Goal: Task Accomplishment & Management: Manage account settings

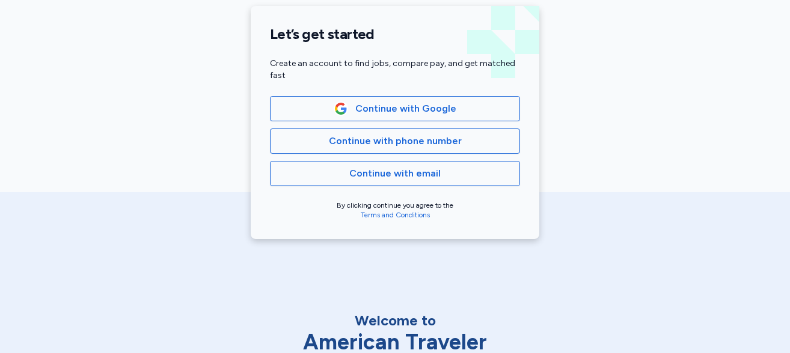
scroll to position [289, 0]
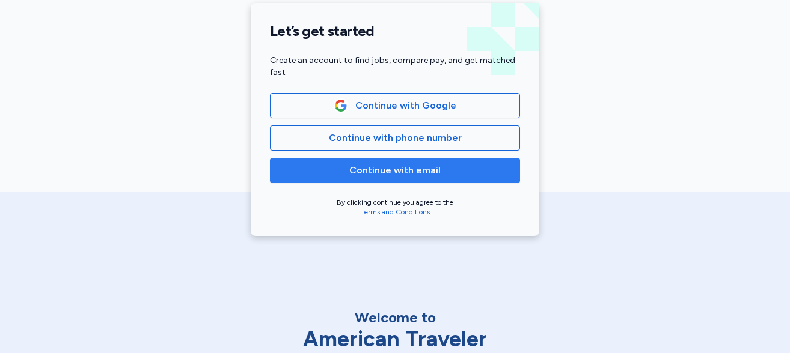
click at [435, 174] on span "Continue with email" at bounding box center [395, 170] width 230 height 14
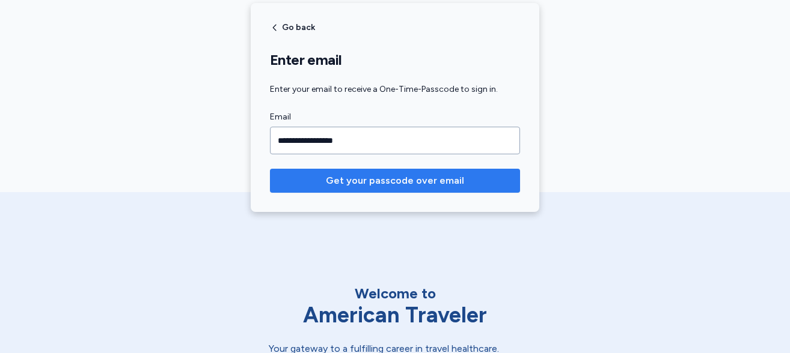
type input "**********"
click at [441, 184] on span "Get your passcode over email" at bounding box center [395, 181] width 138 height 14
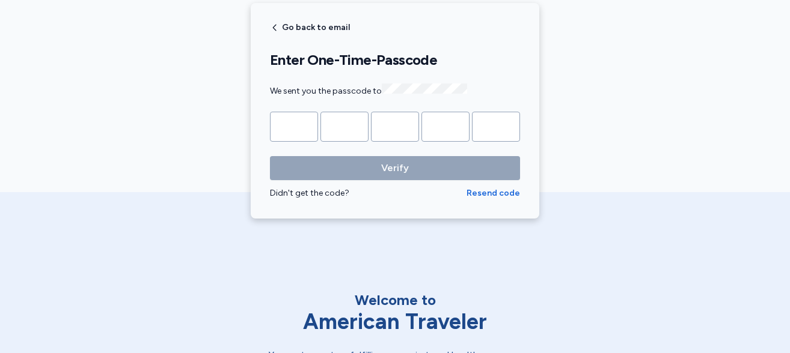
type input "*"
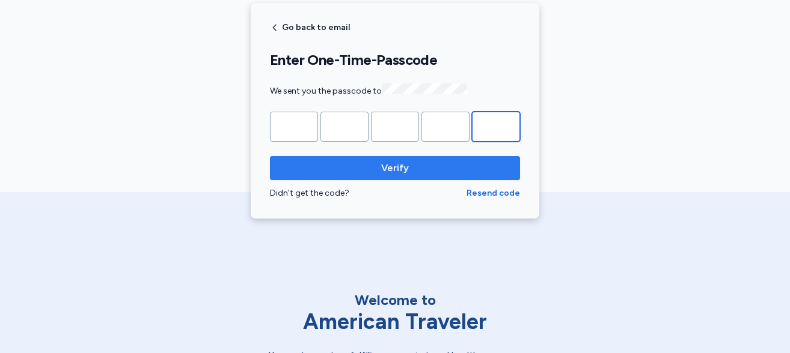
type input "*"
click at [389, 167] on span "Verify" at bounding box center [395, 168] width 28 height 14
